Goal: Register for event/course

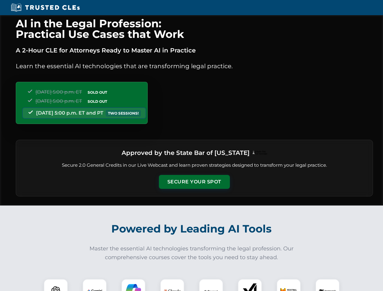
click at [194, 182] on button "Secure Your Spot" at bounding box center [194, 182] width 71 height 14
click at [56, 285] on img at bounding box center [56, 291] width 18 height 18
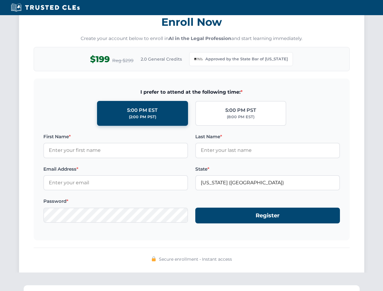
scroll to position [591, 0]
